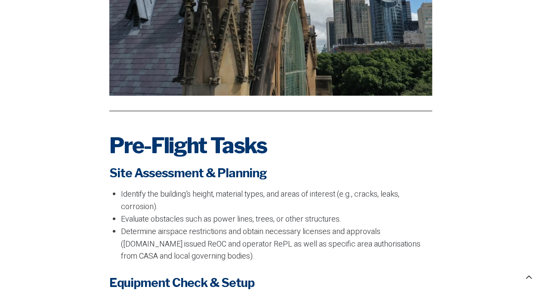
scroll to position [618, 0]
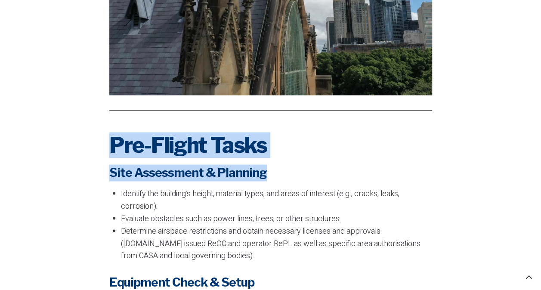
drag, startPoint x: 109, startPoint y: 128, endPoint x: 263, endPoint y: 158, distance: 156.5
click at [263, 158] on div "Pre-Flight Tasks Site Assessment & Planning Identify the building’s height, mat…" at bounding box center [270, 287] width 323 height 311
drag, startPoint x: 263, startPoint y: 158, endPoint x: 224, endPoint y: 132, distance: 46.2
copy div "Pre-Flight Tasks Site Assessment & Planning"
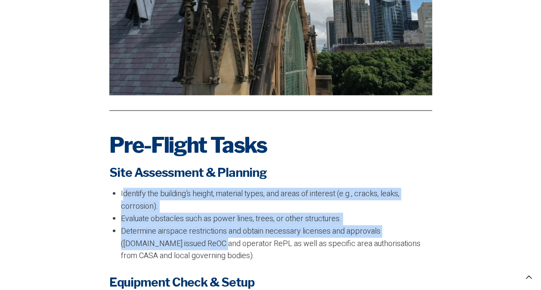
drag, startPoint x: 122, startPoint y: 180, endPoint x: 181, endPoint y: 225, distance: 74.2
click at [181, 225] on ul "Identify the building’s height, material types, and areas of interest (e.g., cr…" at bounding box center [276, 225] width 311 height 74
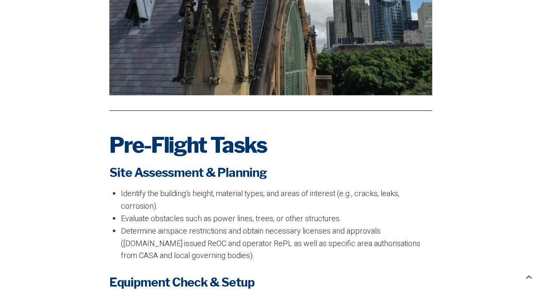
drag, startPoint x: 181, startPoint y: 225, endPoint x: 253, endPoint y: 246, distance: 75.6
click at [253, 246] on li "Determine airspace restrictions and obtain necessary licenses and approvals ([D…" at bounding box center [276, 243] width 311 height 37
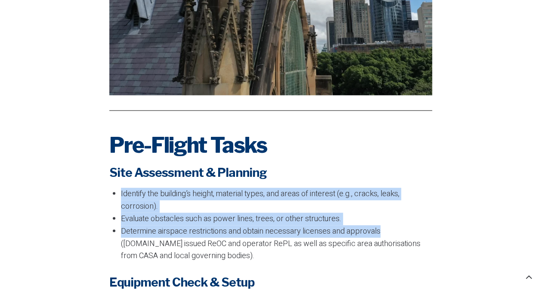
drag, startPoint x: 381, startPoint y: 219, endPoint x: 110, endPoint y: 176, distance: 274.8
click at [110, 176] on div "Pre-Flight Tasks Site Assessment & Planning Identify the building’s height, mat…" at bounding box center [270, 287] width 323 height 311
drag, startPoint x: 110, startPoint y: 176, endPoint x: 141, endPoint y: 186, distance: 32.5
copy ul "Identify the building’s height, material types, and areas of interest (e.g., cr…"
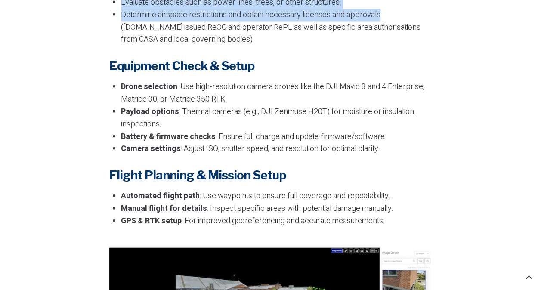
scroll to position [834, 0]
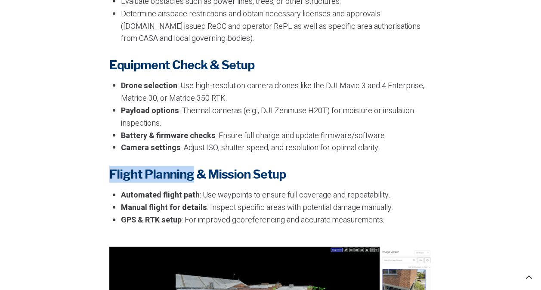
drag, startPoint x: 111, startPoint y: 161, endPoint x: 188, endPoint y: 162, distance: 77.0
click at [188, 167] on strong "Flight Planning & Mission Setup" at bounding box center [197, 174] width 176 height 15
drag, startPoint x: 188, startPoint y: 162, endPoint x: 177, endPoint y: 161, distance: 11.2
drag, startPoint x: 177, startPoint y: 161, endPoint x: 429, endPoint y: 178, distance: 253.0
click at [429, 189] on li "Automated flight path : Use waypoints to ensure full coverage and repeatability." at bounding box center [276, 195] width 311 height 12
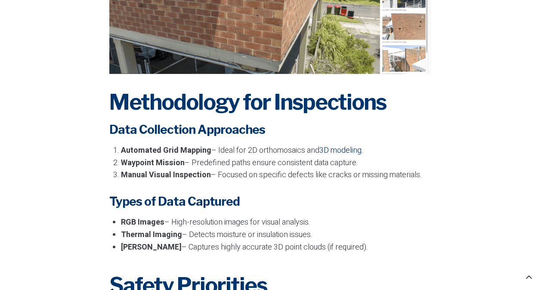
scroll to position [1218, 0]
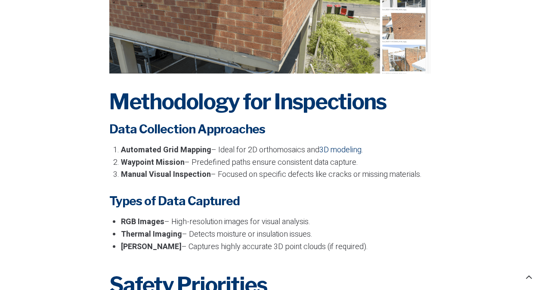
drag, startPoint x: 120, startPoint y: 161, endPoint x: 445, endPoint y: 158, distance: 324.7
copy li "Manual Visual Inspection – Focused on specific defects like cracks or missing m…"
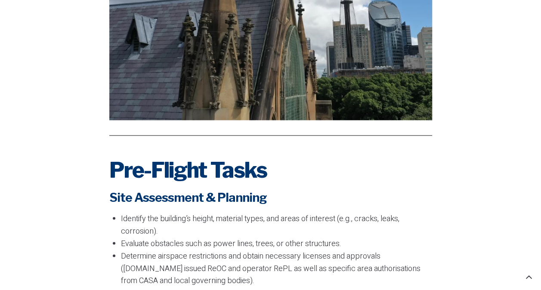
scroll to position [583, 0]
